Goal: Information Seeking & Learning: Learn about a topic

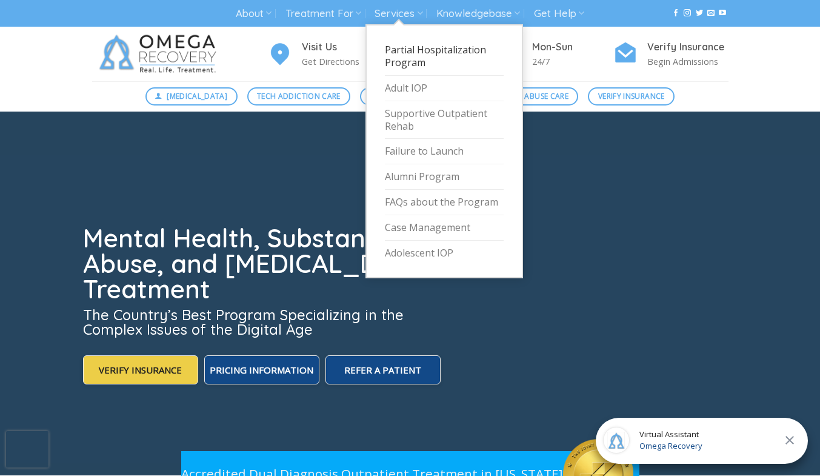
click at [439, 63] on link "Partial Hospitalization Program" at bounding box center [444, 57] width 119 height 38
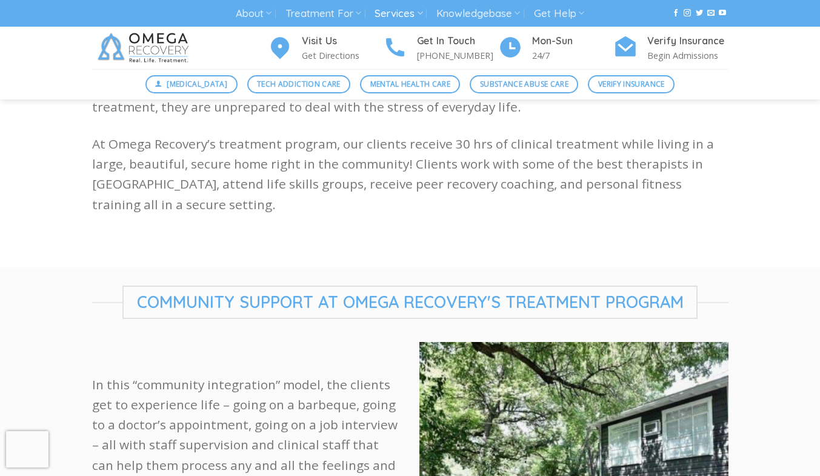
drag, startPoint x: 828, startPoint y: 79, endPoint x: 828, endPoint y: 130, distance: 51.5
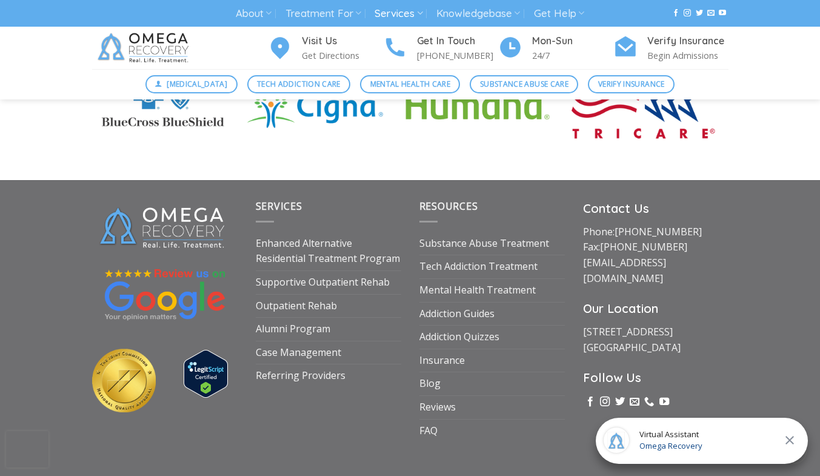
scroll to position [3511, 0]
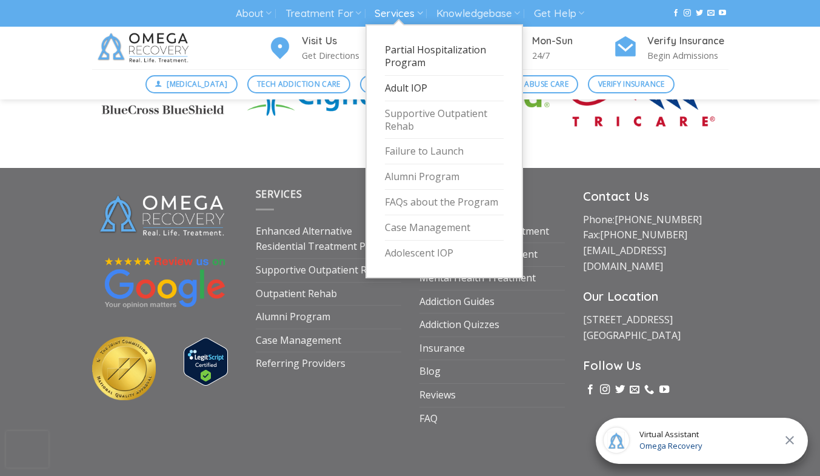
drag, startPoint x: 422, startPoint y: 97, endPoint x: 410, endPoint y: 90, distance: 13.3
click at [410, 90] on link "Adult IOP" at bounding box center [444, 88] width 119 height 25
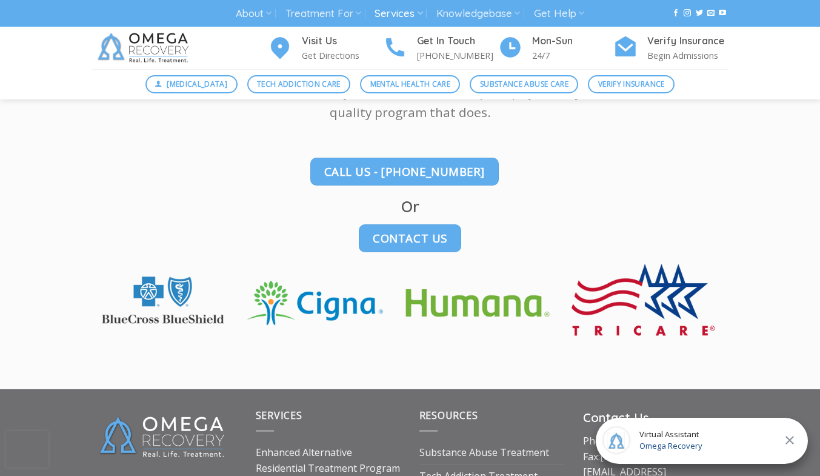
scroll to position [1829, 0]
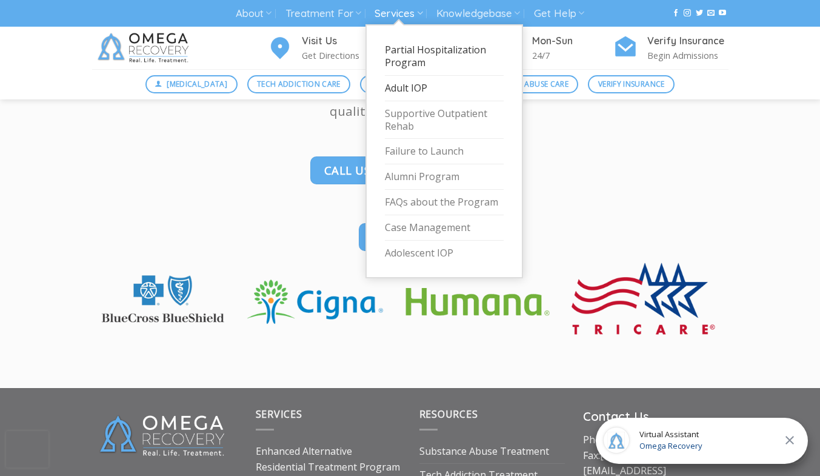
click at [414, 52] on link "Partial Hospitalization Program" at bounding box center [444, 57] width 119 height 38
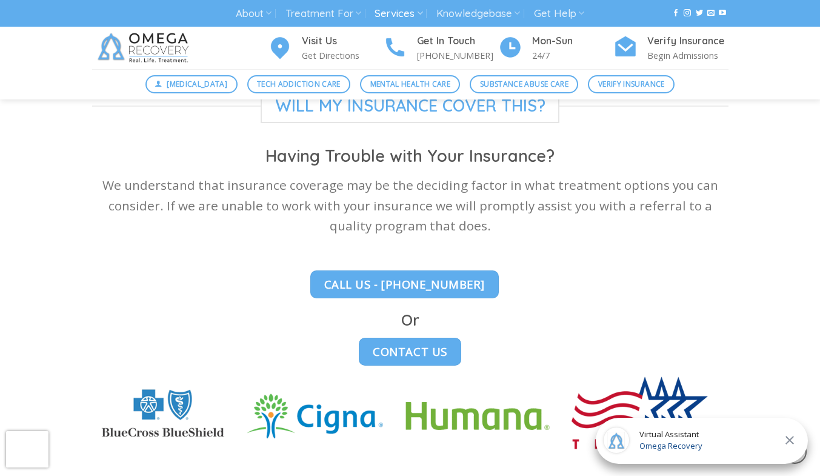
scroll to position [3511, 0]
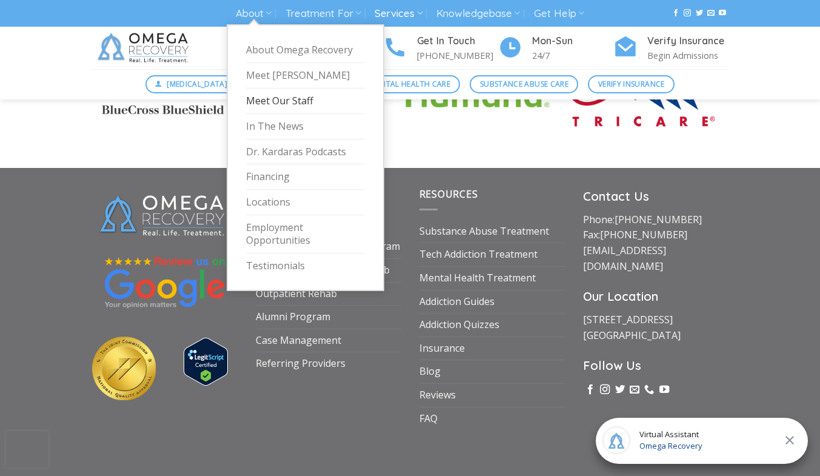
click at [271, 106] on link "Meet Our Staff" at bounding box center [305, 100] width 119 height 25
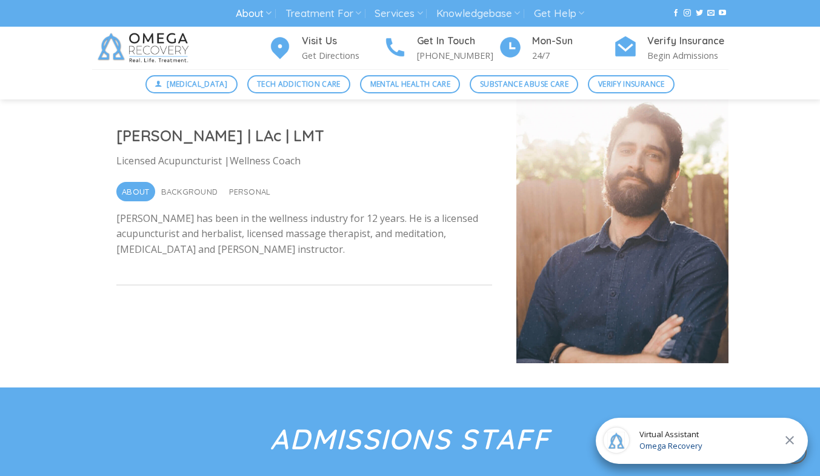
scroll to position [4099, 0]
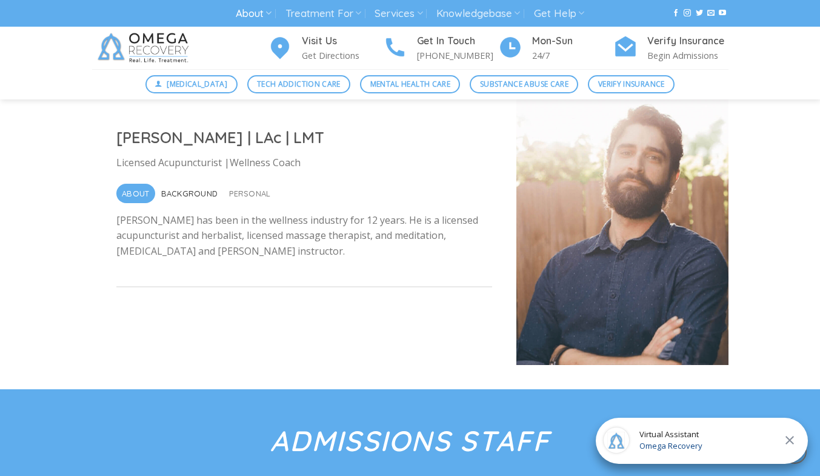
click at [190, 184] on span "Background" at bounding box center [189, 193] width 57 height 19
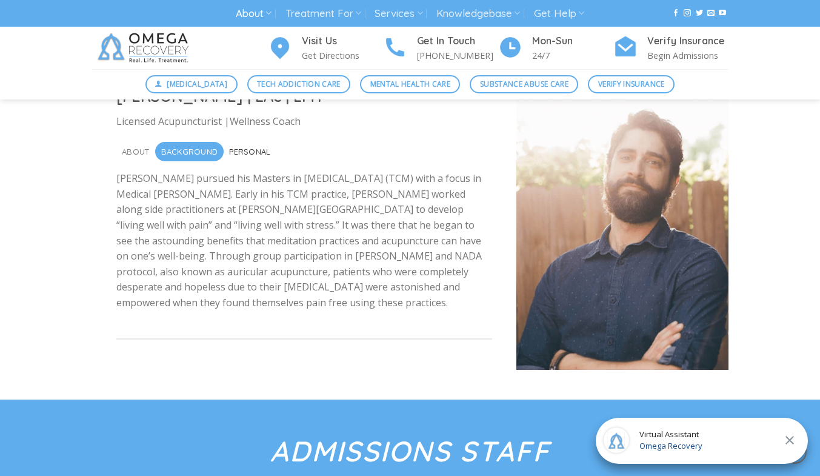
click at [251, 142] on span "Personal" at bounding box center [249, 151] width 41 height 19
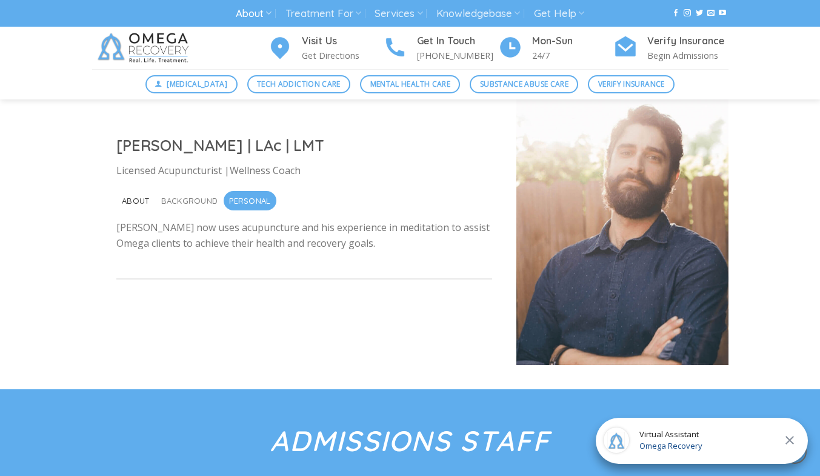
click at [125, 191] on span "About" at bounding box center [135, 200] width 27 height 19
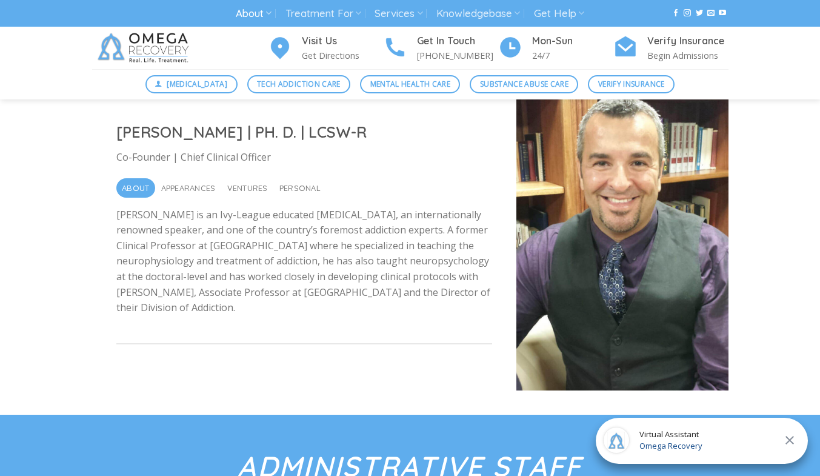
scroll to position [268, 0]
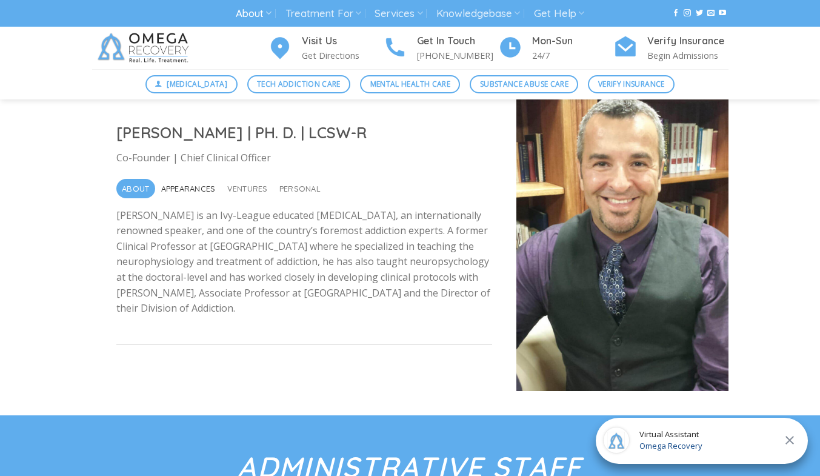
click at [179, 187] on span "Appearances" at bounding box center [188, 188] width 55 height 19
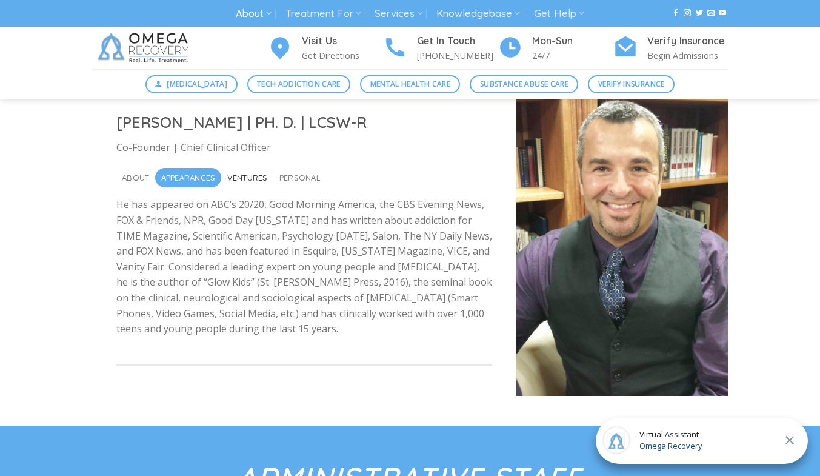
click at [258, 173] on span "Ventures" at bounding box center [247, 177] width 41 height 19
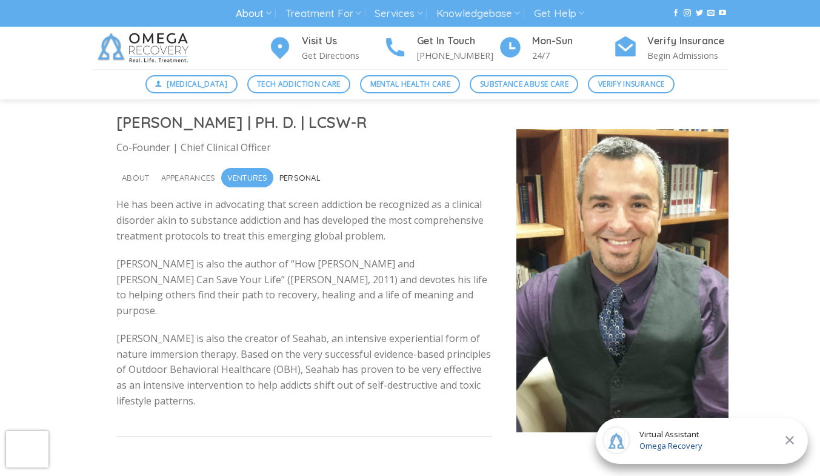
click at [298, 176] on span "Personal" at bounding box center [299, 177] width 41 height 19
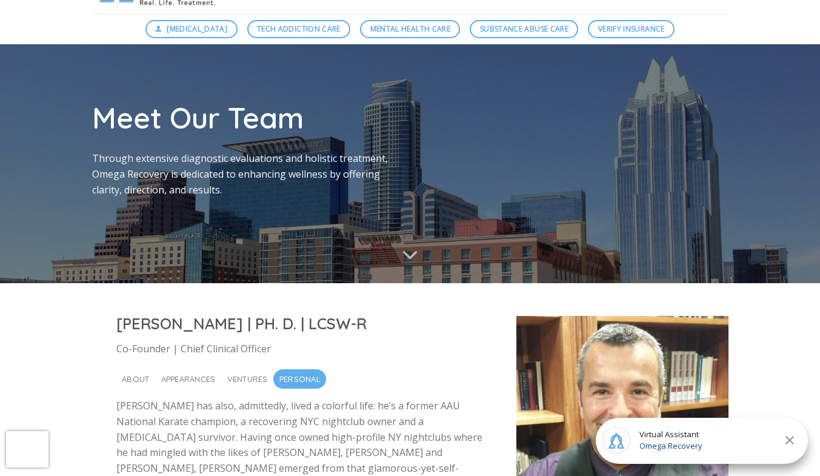
scroll to position [0, 0]
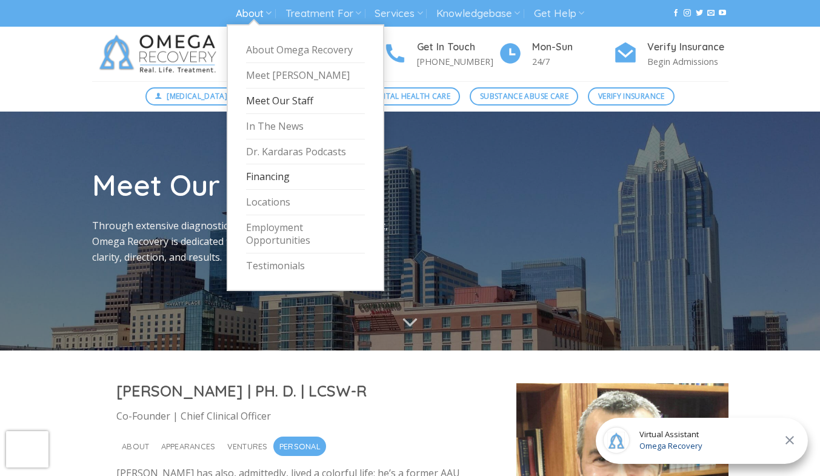
click at [277, 170] on link "Financing" at bounding box center [305, 176] width 119 height 25
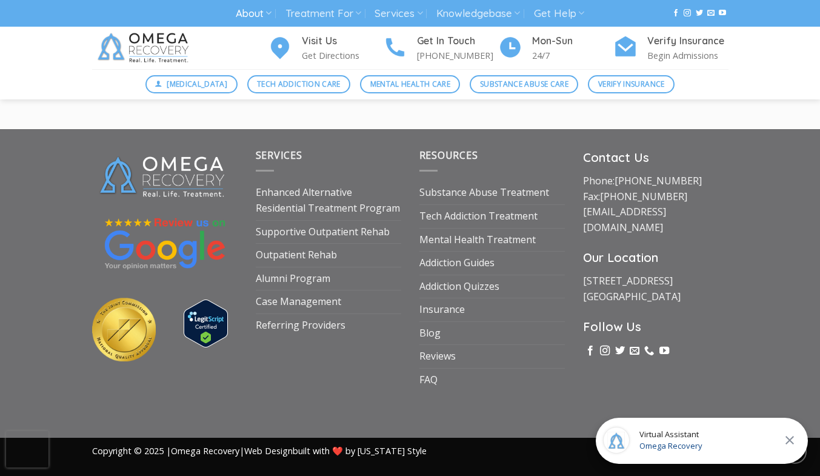
scroll to position [1817, 0]
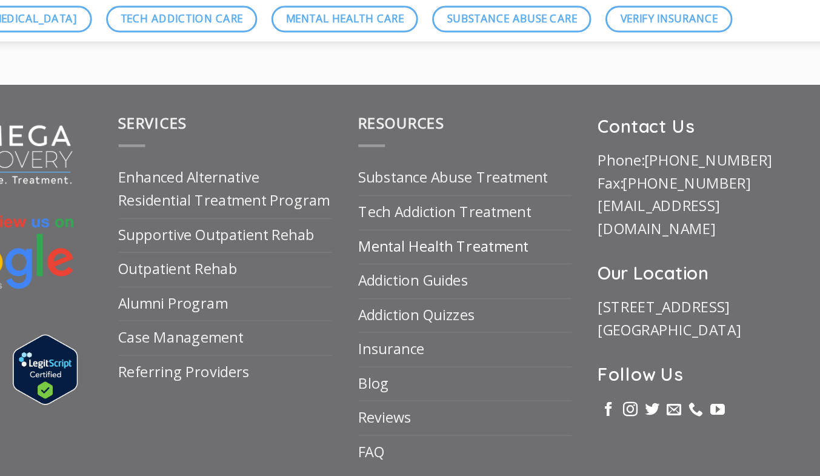
click at [510, 245] on link "Mental Health Treatment" at bounding box center [477, 239] width 116 height 23
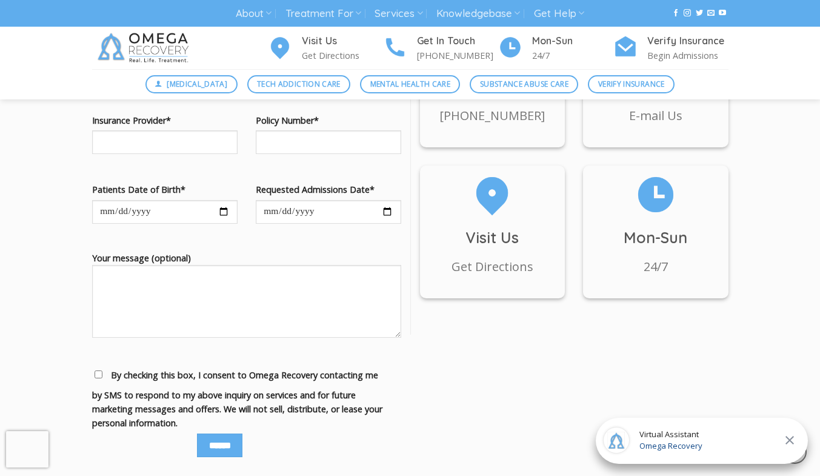
scroll to position [1674, 0]
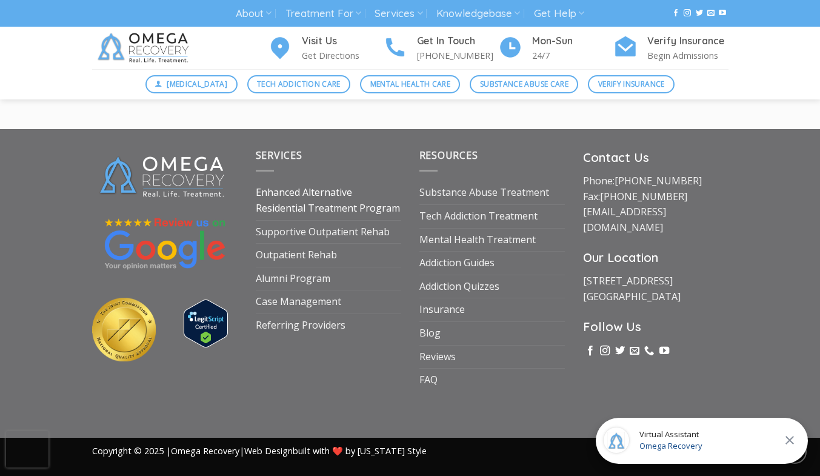
drag, startPoint x: 319, startPoint y: 195, endPoint x: 283, endPoint y: 208, distance: 38.5
click at [283, 208] on link "Enhanced Alternative Residential Treatment Program" at bounding box center [328, 200] width 145 height 38
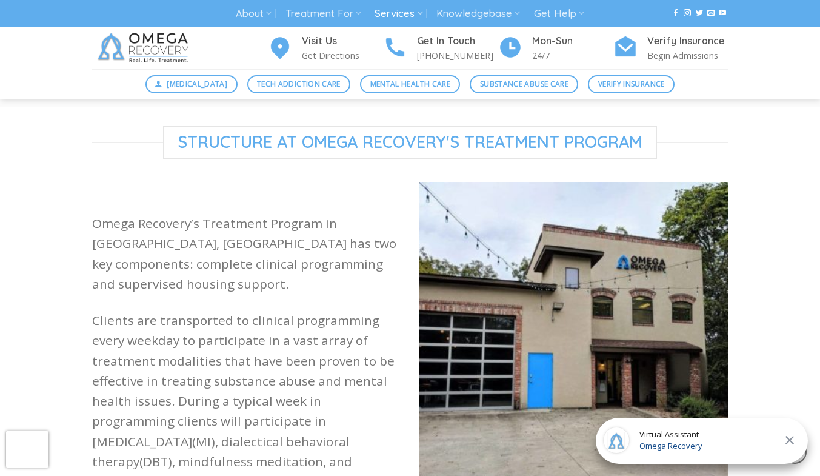
scroll to position [1006, 0]
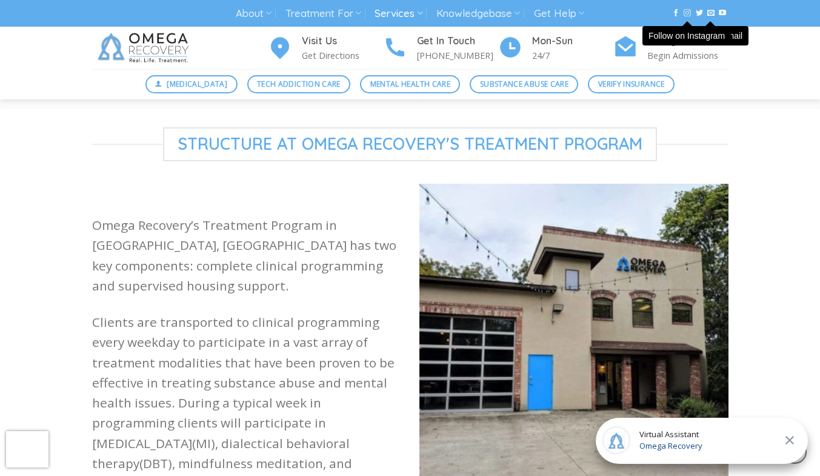
click at [686, 13] on icon "Follow on Instagram" at bounding box center [686, 12] width 7 height 8
click at [677, 12] on icon "Follow on Facebook" at bounding box center [675, 12] width 7 height 8
click at [710, 13] on icon "Send us an email" at bounding box center [710, 12] width 7 height 8
click at [722, 13] on icon "Follow on YouTube" at bounding box center [722, 12] width 7 height 8
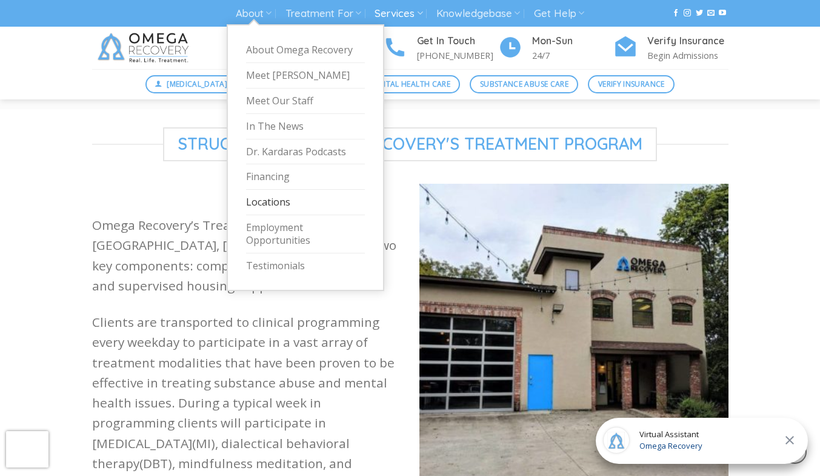
click at [270, 198] on link "Locations" at bounding box center [305, 202] width 119 height 25
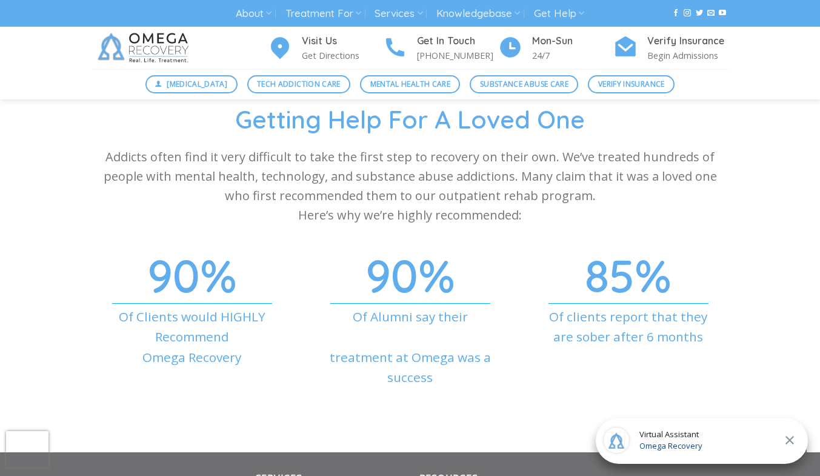
scroll to position [4209, 0]
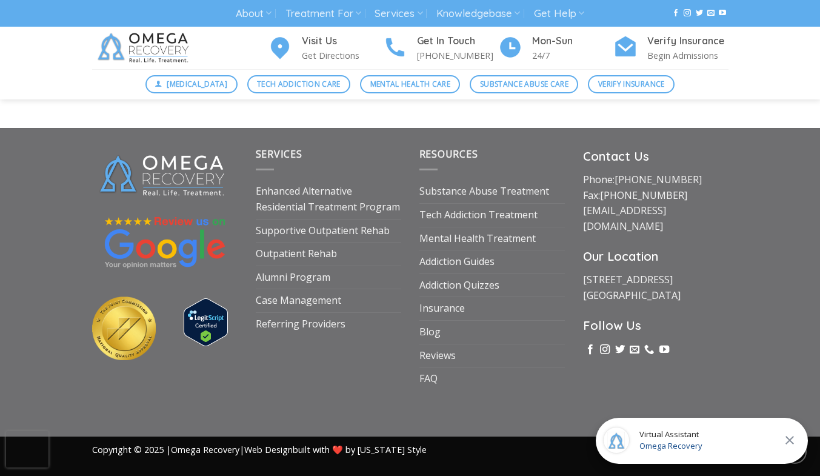
click at [799, 448] on div "Virtual Assistant Omega Recovery" at bounding box center [702, 440] width 212 height 46
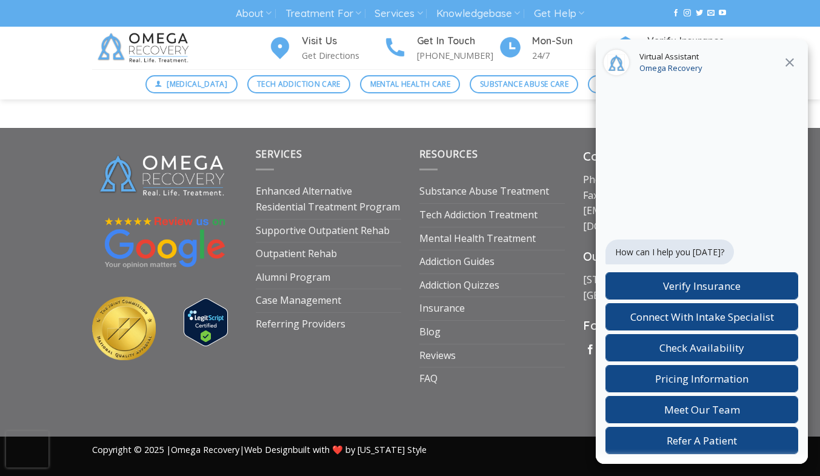
click at [785, 64] on icon at bounding box center [789, 62] width 15 height 15
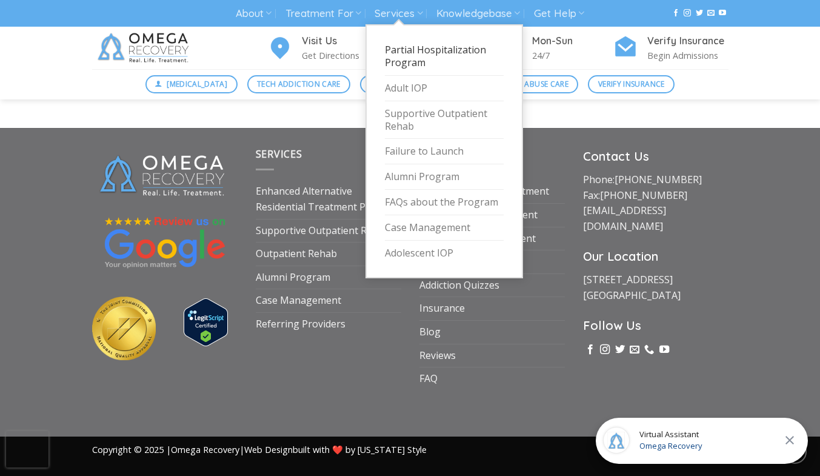
click at [449, 59] on link "Partial Hospitalization Program" at bounding box center [444, 57] width 119 height 38
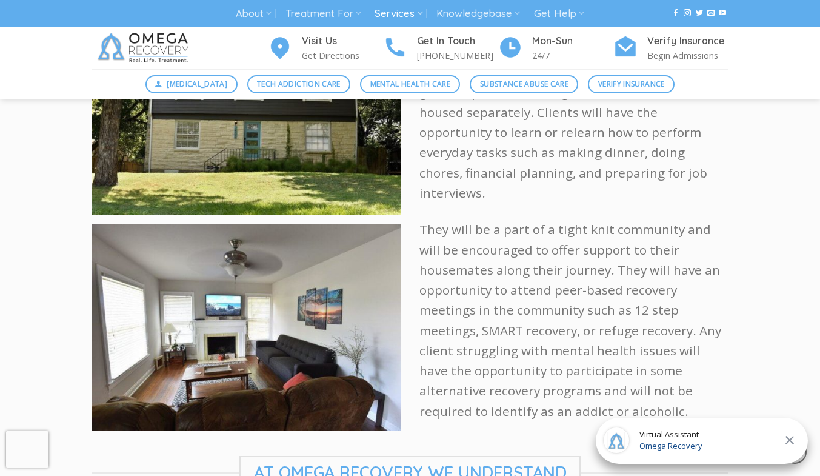
scroll to position [1930, 0]
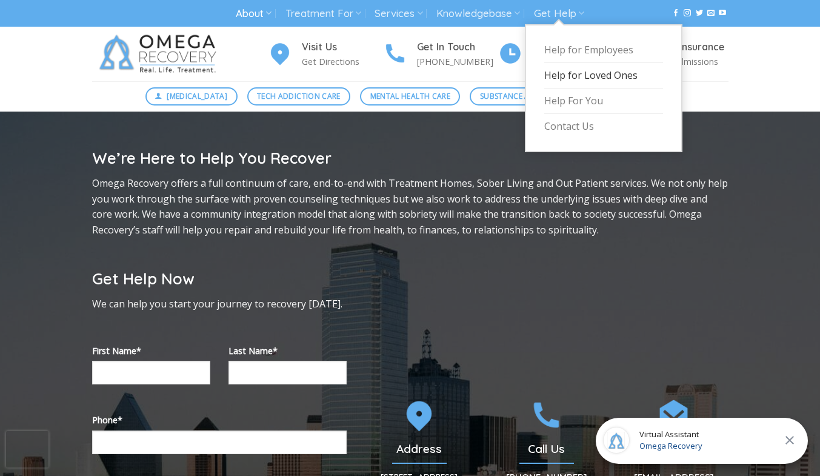
click at [568, 77] on link "Help for Loved Ones" at bounding box center [603, 75] width 119 height 25
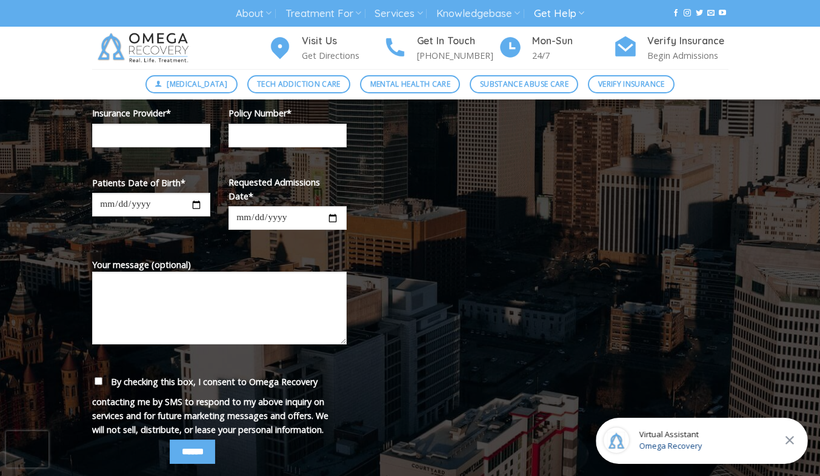
scroll to position [373, 0]
